Goal: Task Accomplishment & Management: Use online tool/utility

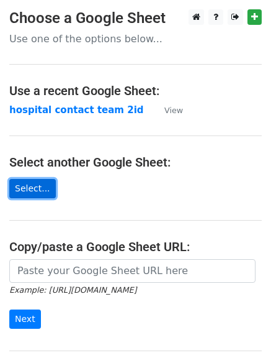
click at [28, 183] on link "Select..." at bounding box center [32, 188] width 47 height 19
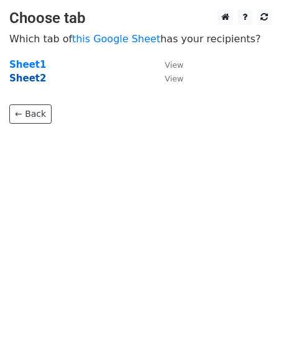
click at [28, 75] on strong "Sheet2" at bounding box center [27, 78] width 37 height 11
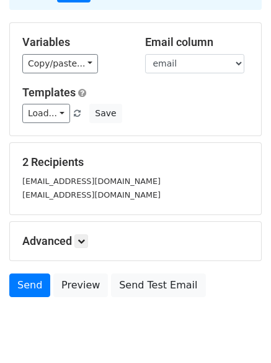
scroll to position [95, 0]
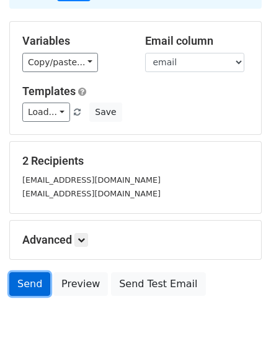
click at [35, 273] on link "Send" at bounding box center [29, 284] width 41 height 24
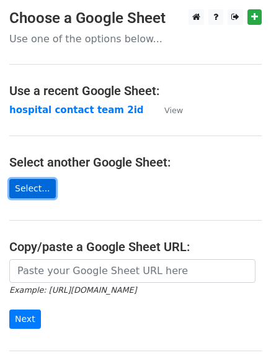
click at [21, 197] on link "Select..." at bounding box center [32, 188] width 47 height 19
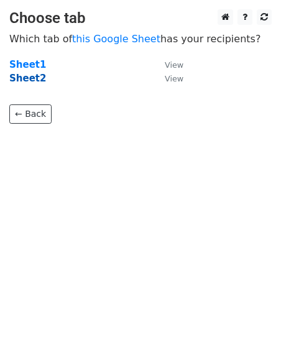
click at [37, 79] on strong "Sheet2" at bounding box center [27, 78] width 37 height 11
click at [22, 78] on strong "Sheet2" at bounding box center [27, 78] width 37 height 11
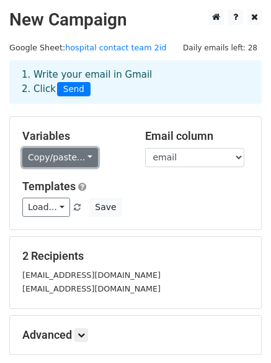
click at [64, 157] on link "Copy/paste..." at bounding box center [60, 157] width 76 height 19
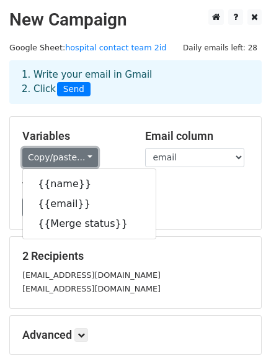
click at [78, 150] on link "Copy/paste..." at bounding box center [60, 157] width 76 height 19
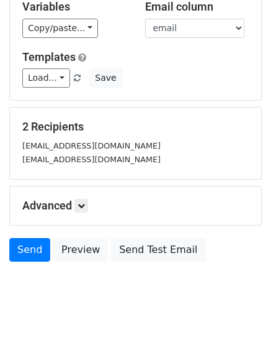
scroll to position [133, 0]
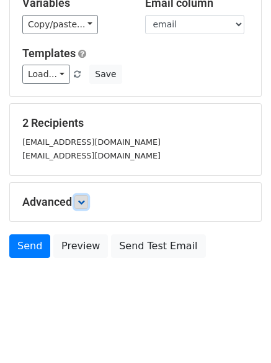
click at [84, 198] on icon at bounding box center [81, 201] width 7 height 7
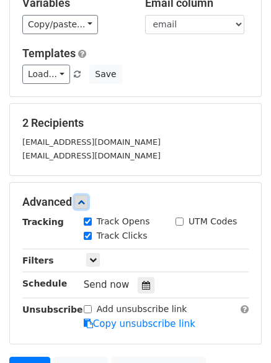
click at [84, 198] on icon at bounding box center [81, 201] width 7 height 7
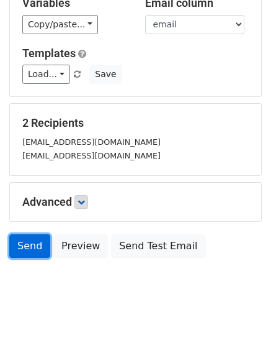
click at [37, 238] on link "Send" at bounding box center [29, 246] width 41 height 24
